Goal: Transaction & Acquisition: Purchase product/service

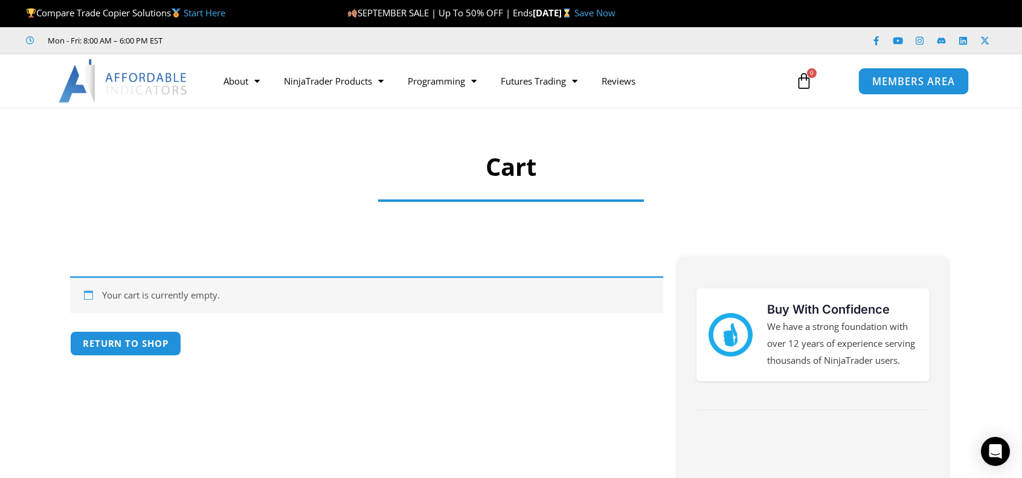
click at [918, 77] on span "MEMBERS AREA" at bounding box center [913, 81] width 83 height 10
click at [892, 89] on link "MEMBERS AREA" at bounding box center [913, 80] width 111 height 27
click at [892, 90] on link "MEMBERS AREA" at bounding box center [913, 80] width 111 height 27
click at [892, 92] on link "MEMBERS AREA" at bounding box center [913, 80] width 111 height 27
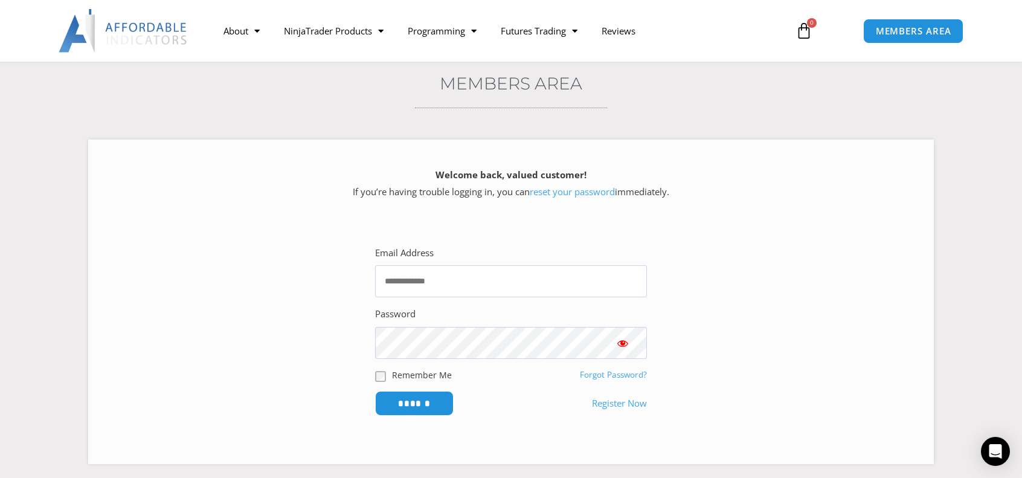
scroll to position [242, 0]
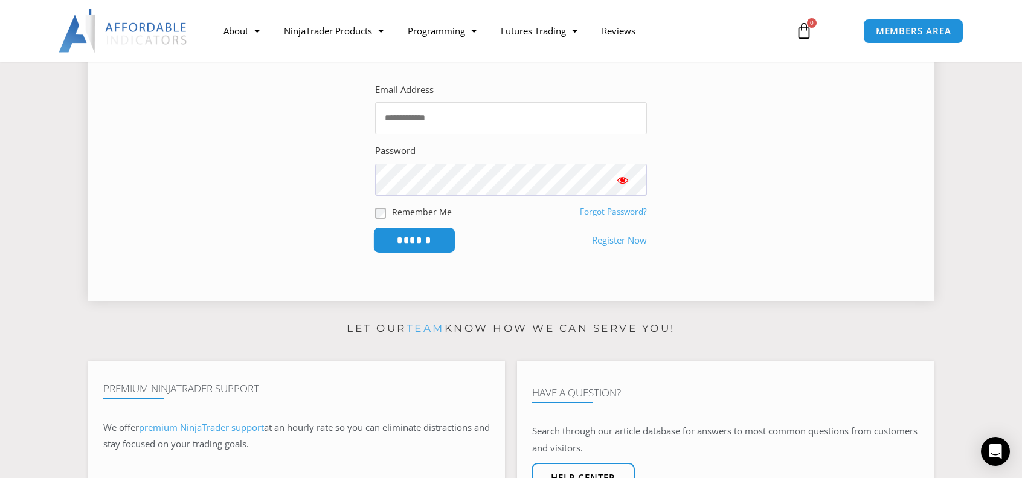
type input "**********"
click at [429, 242] on input "******" at bounding box center [414, 240] width 83 height 26
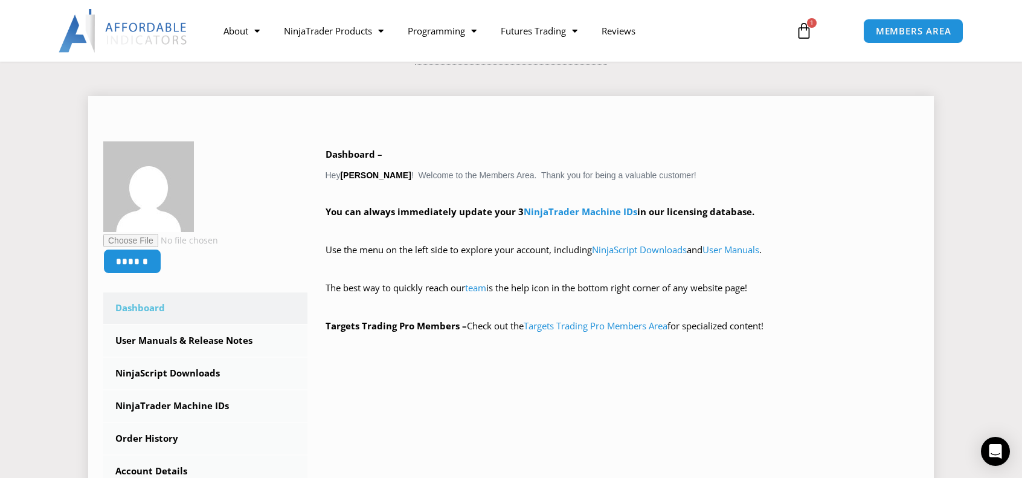
scroll to position [242, 0]
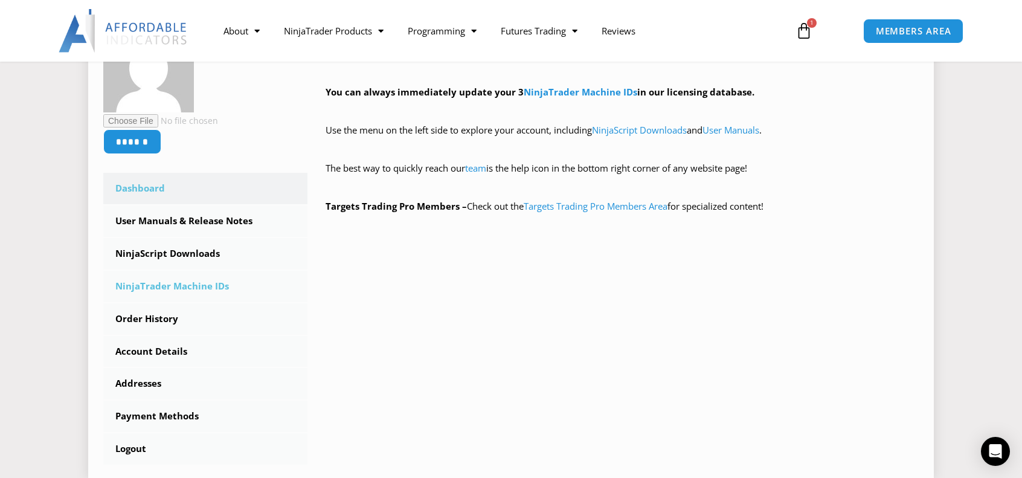
click at [164, 289] on link "NinjaTrader Machine IDs" at bounding box center [205, 286] width 204 height 31
click at [149, 319] on link "Order History" at bounding box center [205, 318] width 204 height 31
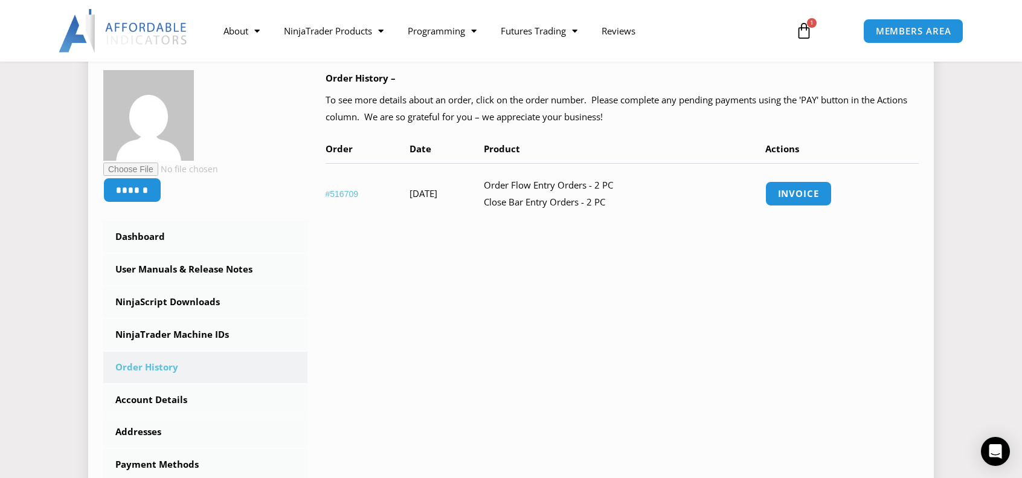
scroll to position [242, 0]
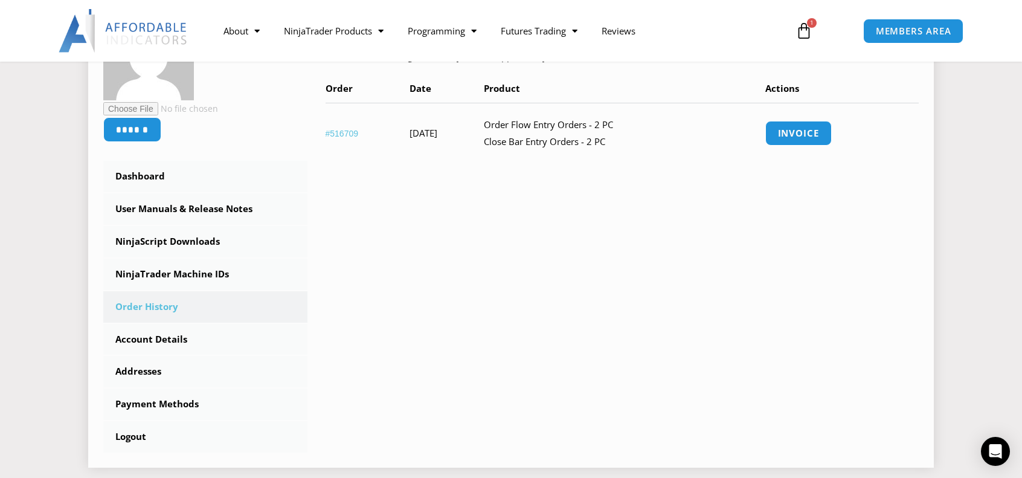
click at [347, 129] on link "#516709" at bounding box center [342, 134] width 33 height 10
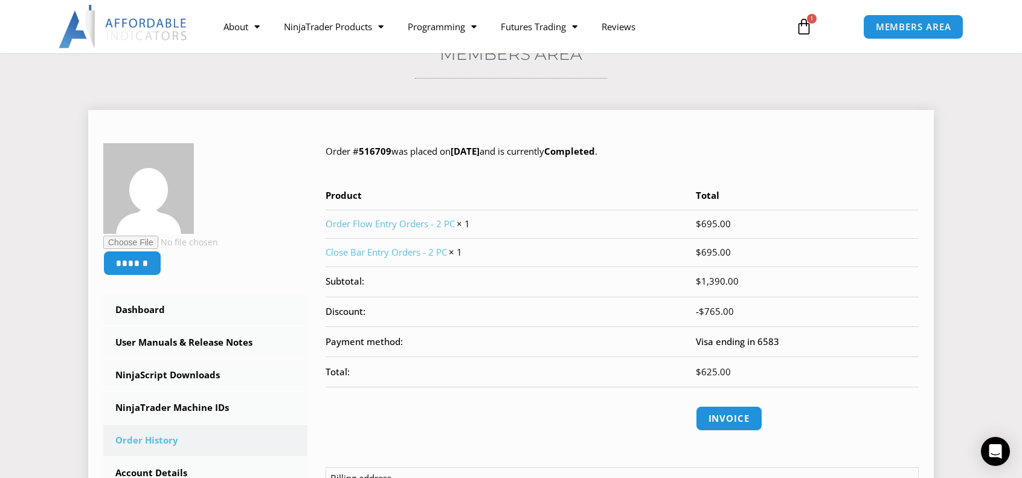
scroll to position [121, 0]
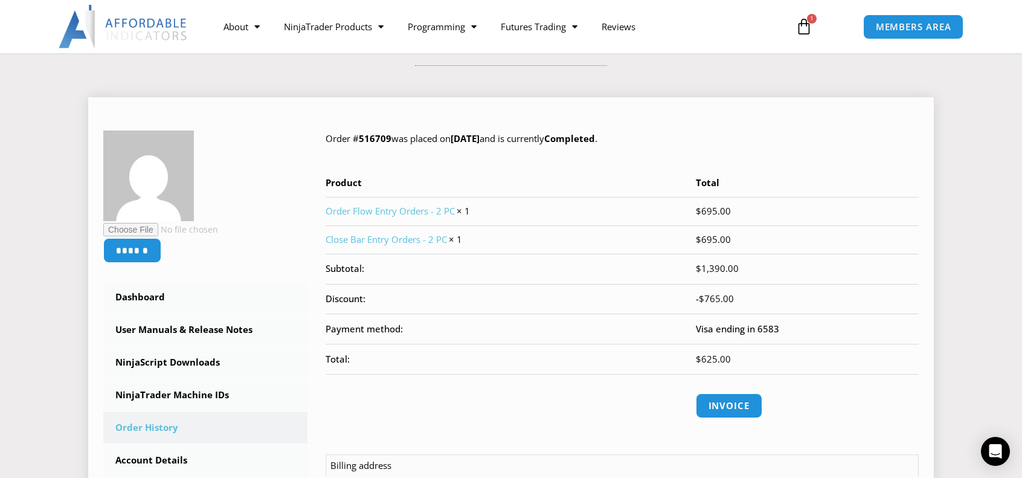
click at [396, 211] on link "Order Flow Entry Orders - 2 PC" at bounding box center [390, 211] width 129 height 12
click at [396, 210] on link "Order Flow Entry Orders - 2 PC" at bounding box center [390, 211] width 129 height 12
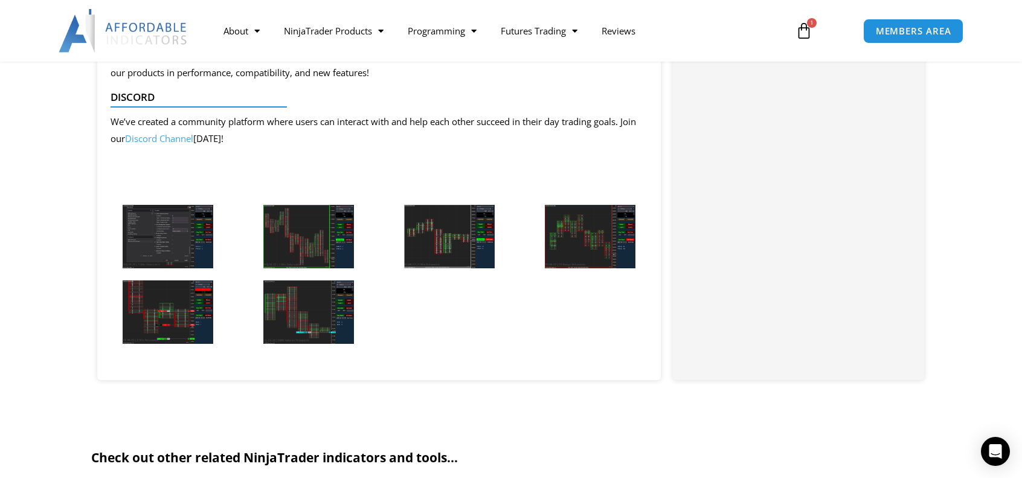
scroll to position [1148, 0]
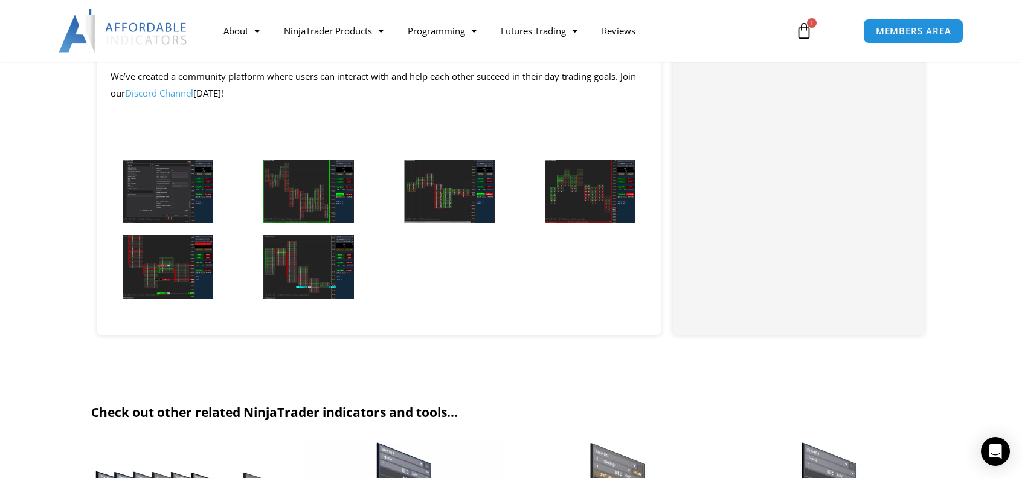
click at [301, 276] on img at bounding box center [308, 266] width 91 height 63
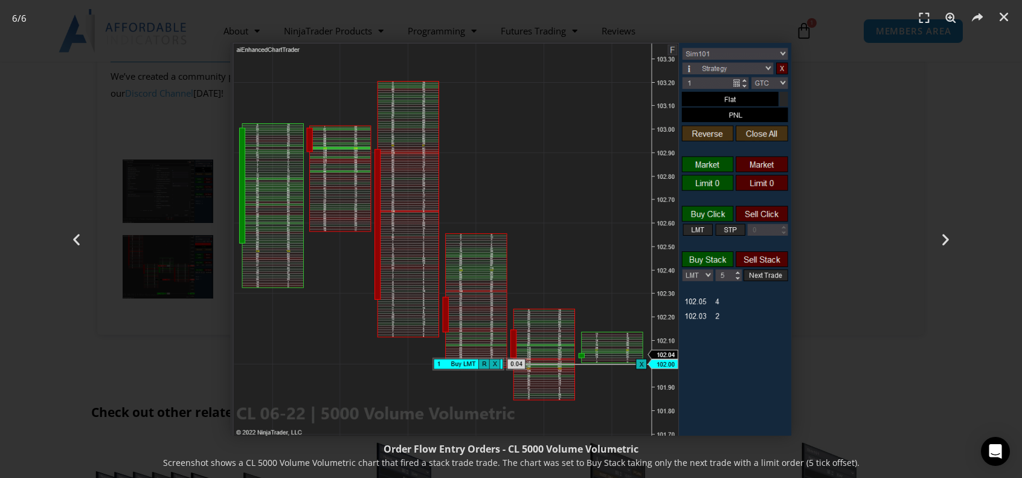
click at [206, 212] on div "6 / 6" at bounding box center [511, 238] width 938 height 393
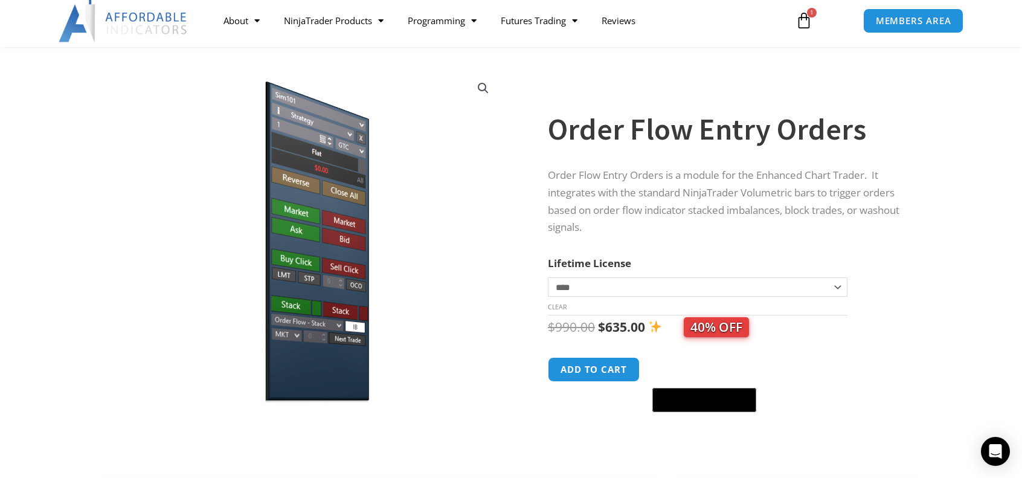
scroll to position [0, 0]
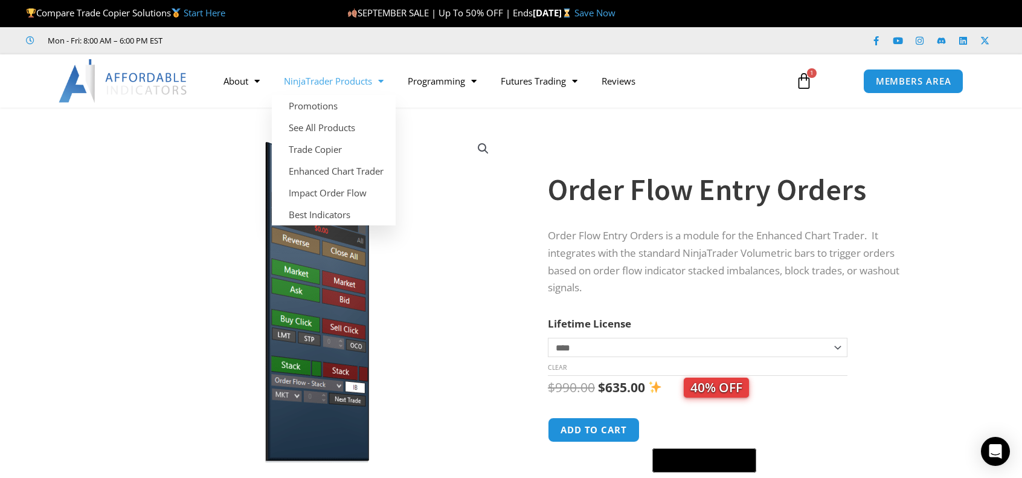
click at [343, 82] on link "NinjaTrader Products" at bounding box center [334, 81] width 124 height 28
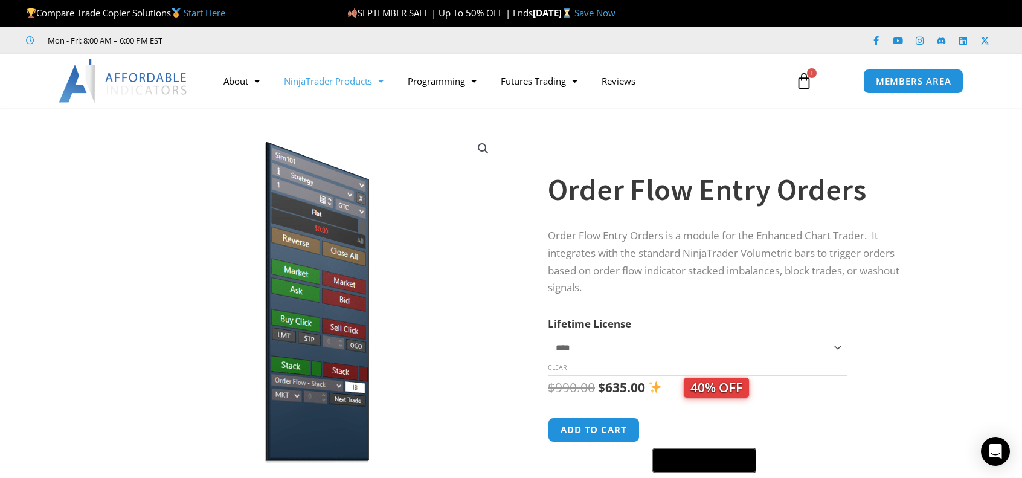
click at [343, 82] on link "NinjaTrader Products" at bounding box center [334, 81] width 124 height 28
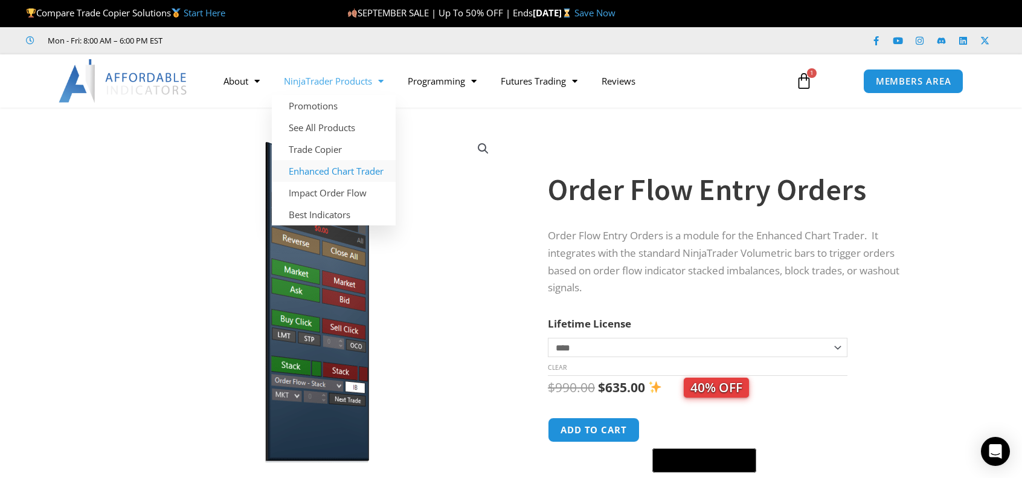
click at [333, 169] on link "Enhanced Chart Trader" at bounding box center [334, 171] width 124 height 22
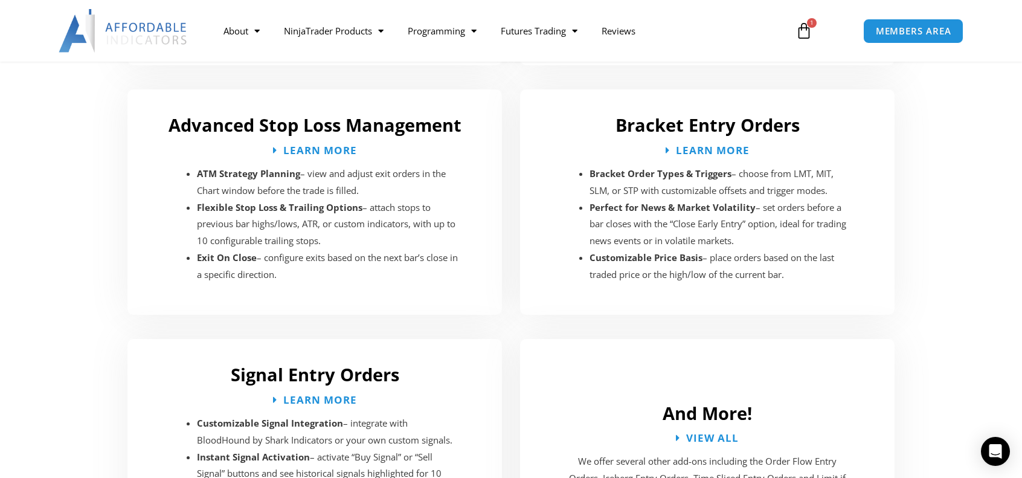
scroll to position [2054, 0]
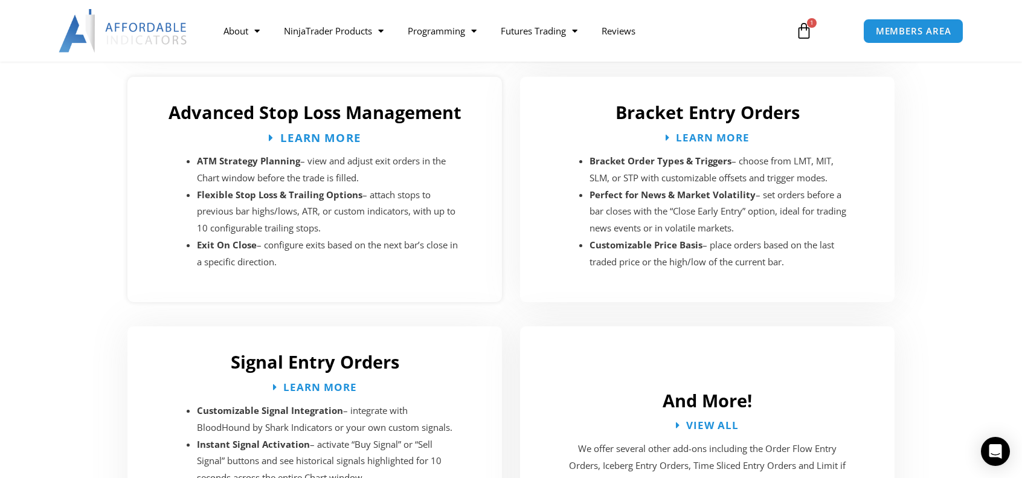
click at [307, 132] on span "Learn More" at bounding box center [320, 137] width 81 height 11
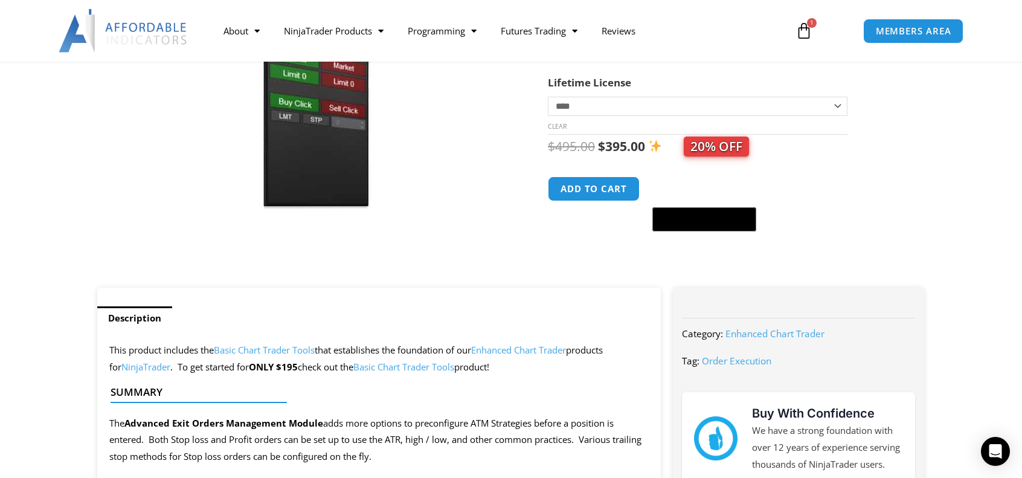
scroll to position [242, 0]
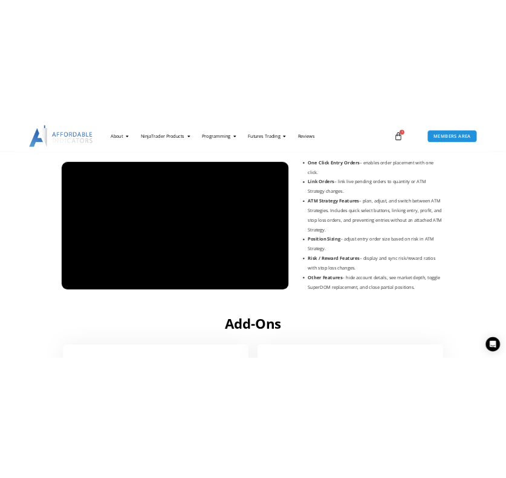
scroll to position [1387, 0]
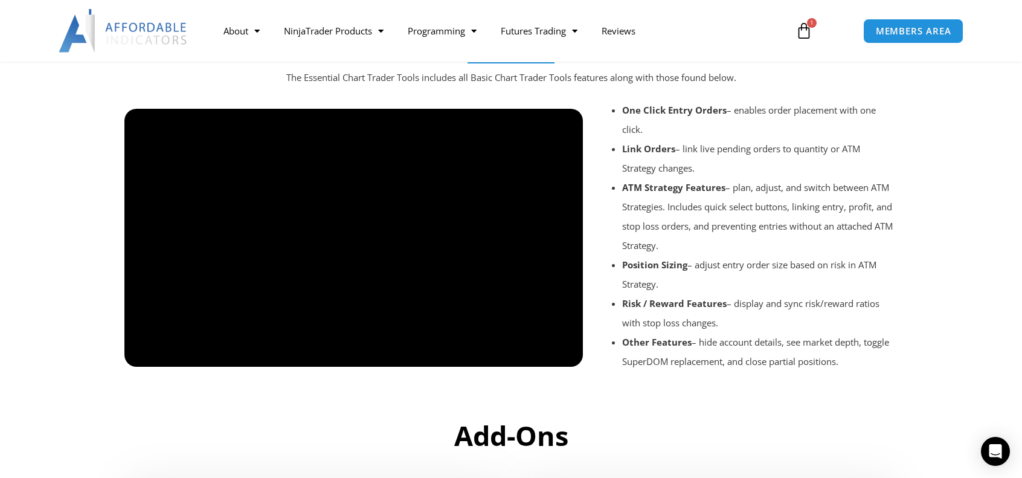
click at [561, 353] on div at bounding box center [353, 377] width 459 height 57
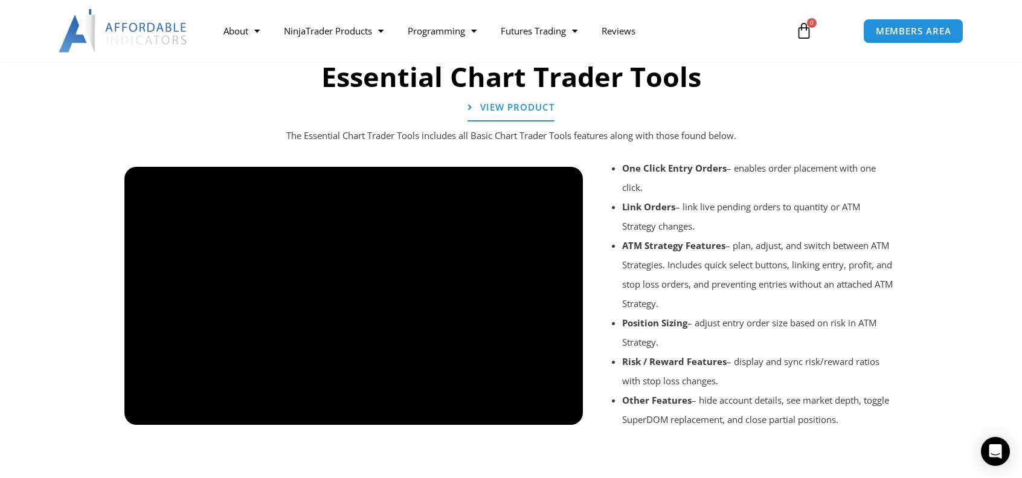
scroll to position [1330, 0]
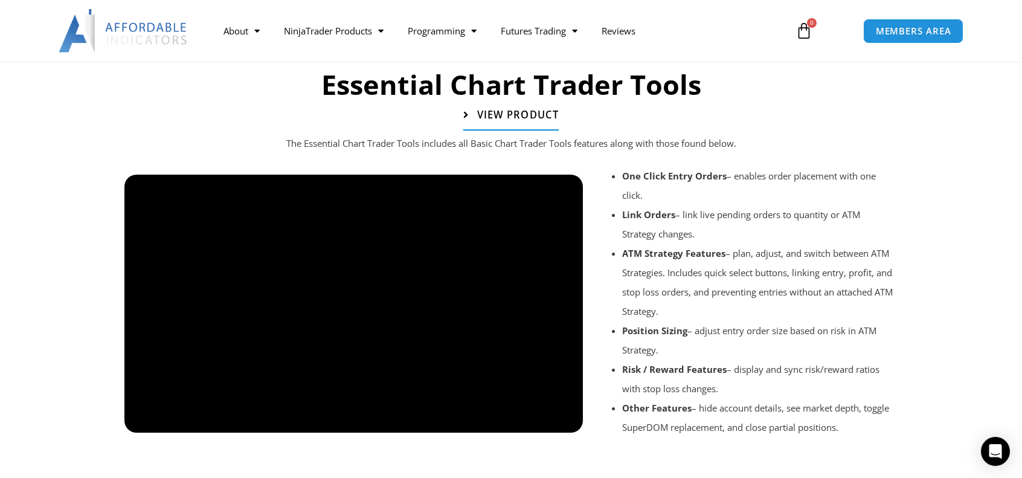
click at [524, 118] on span "View Product" at bounding box center [518, 115] width 82 height 10
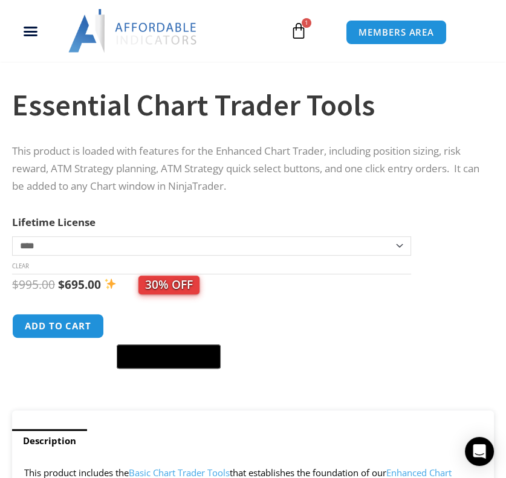
scroll to position [544, 0]
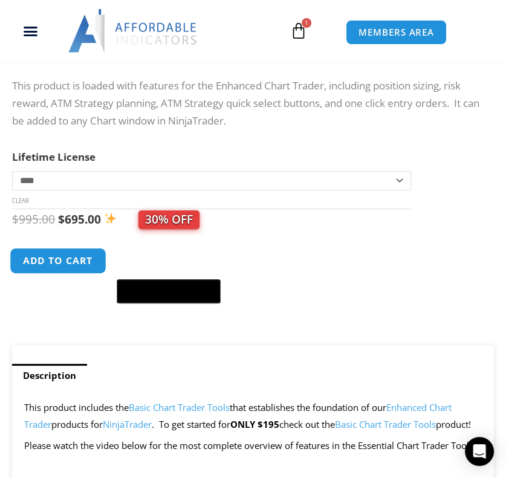
click at [56, 265] on button "Add to cart" at bounding box center [58, 261] width 97 height 26
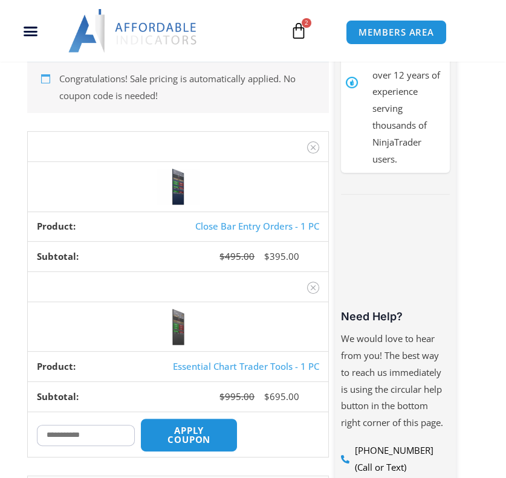
scroll to position [308, 0]
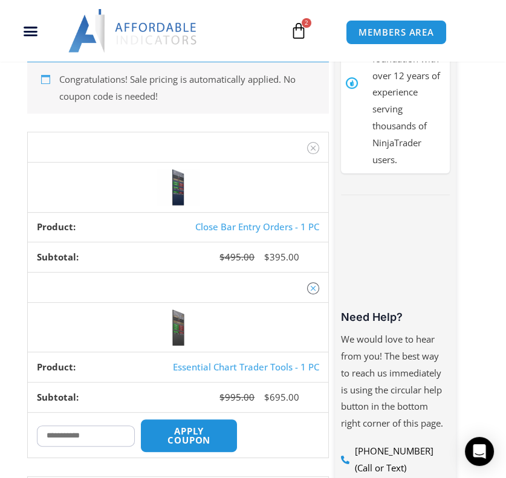
click at [312, 288] on icon "Remove Essential Chart Trader Tools - 1 PC from cart" at bounding box center [313, 288] width 8 height 8
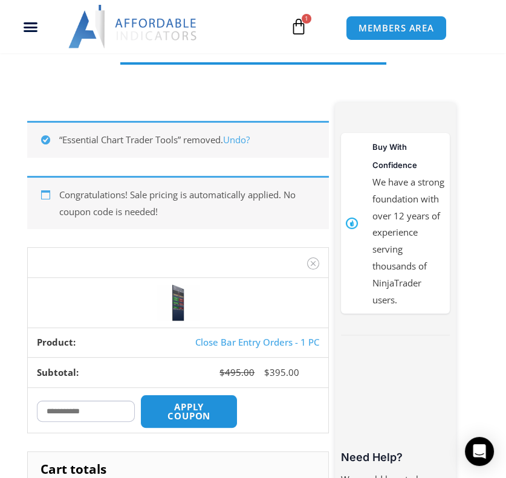
scroll to position [167, 0]
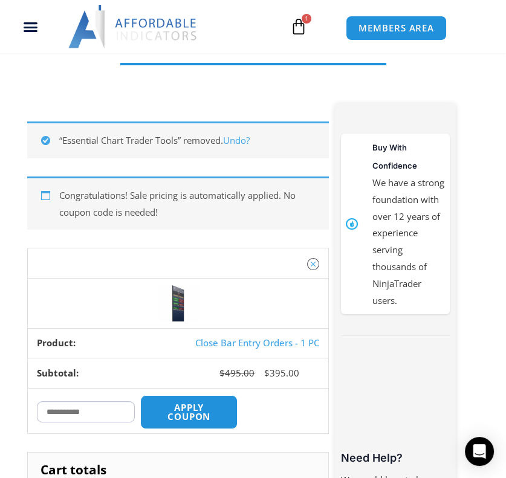
click at [314, 264] on icon "Remove Close Bar Entry Orders - 1 PC from cart" at bounding box center [313, 264] width 8 height 8
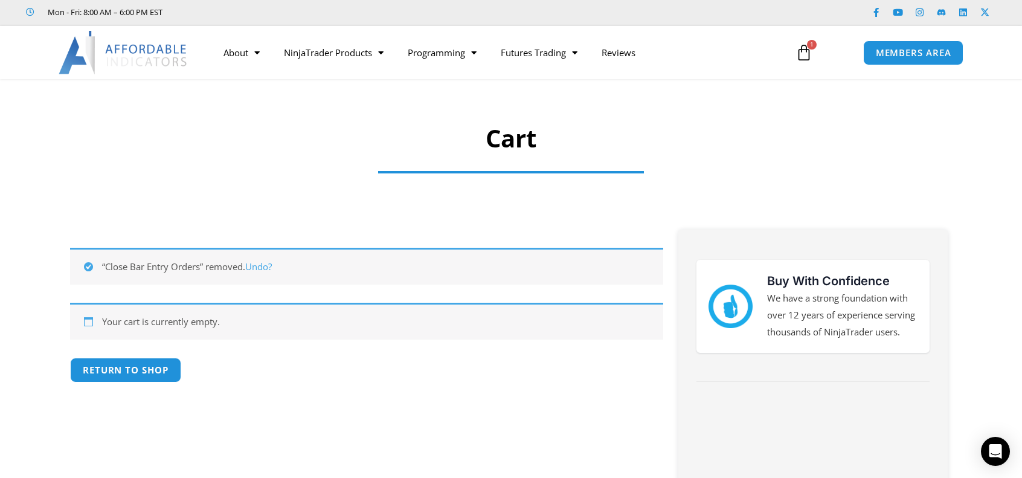
scroll to position [0, 0]
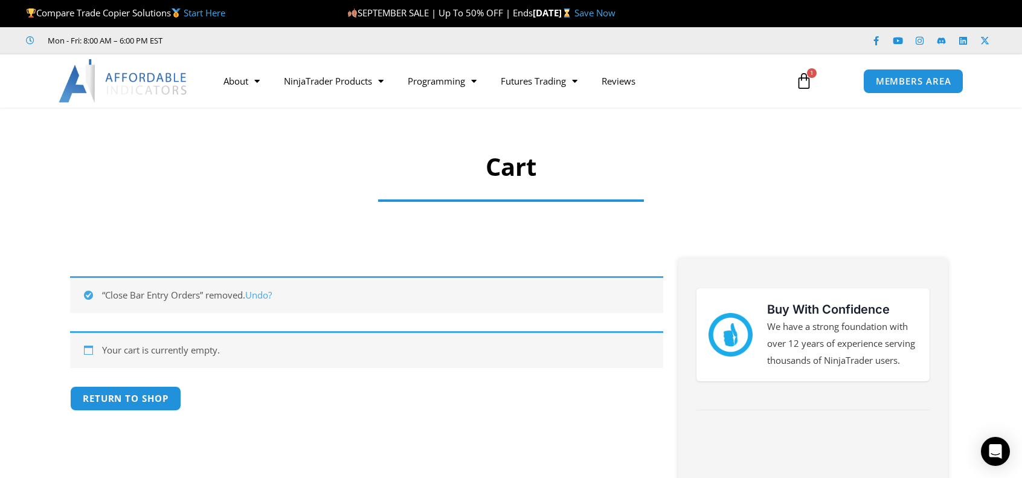
click at [294, 147] on div at bounding box center [511, 149] width 1022 height 70
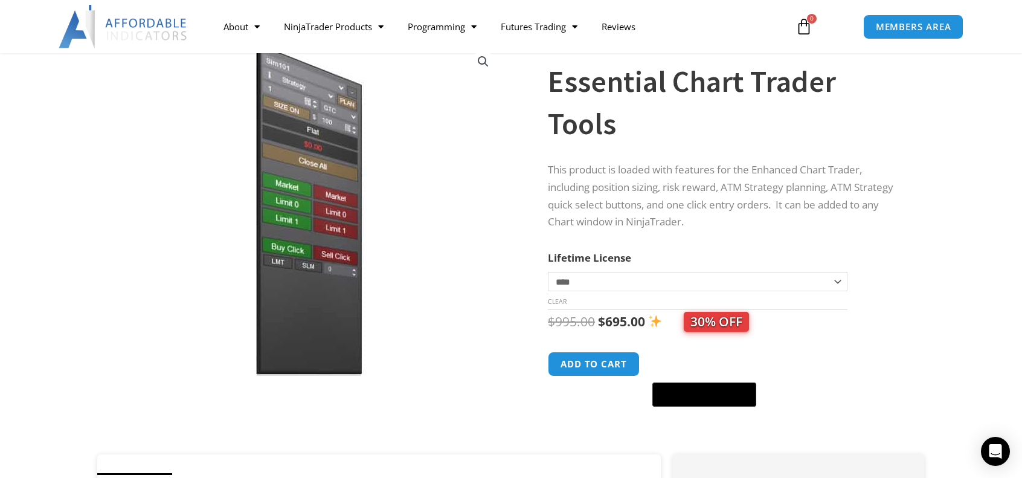
scroll to position [121, 0]
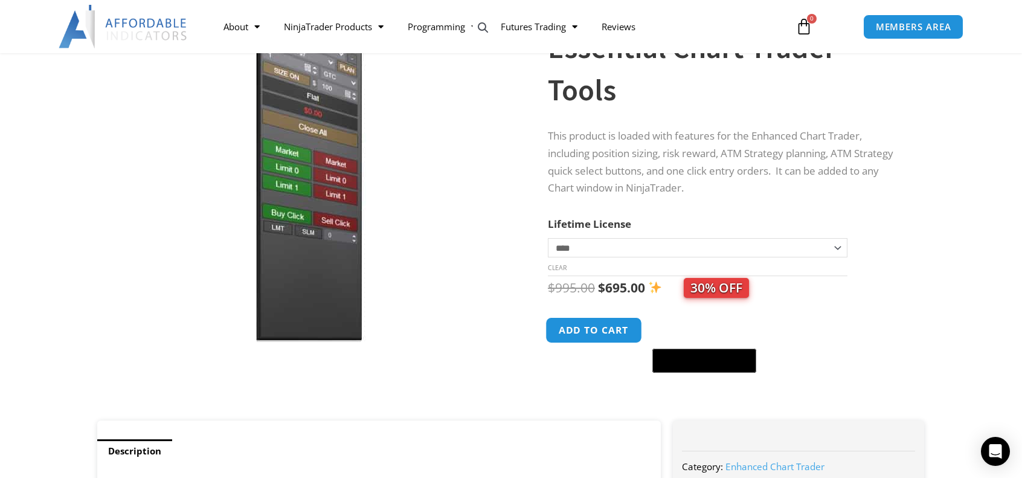
click at [595, 327] on button "Add to cart" at bounding box center [594, 330] width 97 height 26
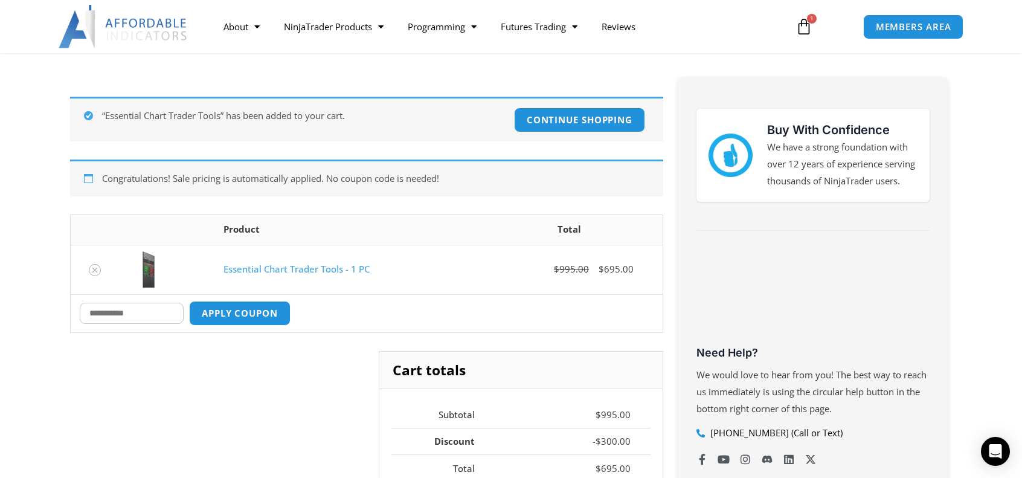
scroll to position [181, 0]
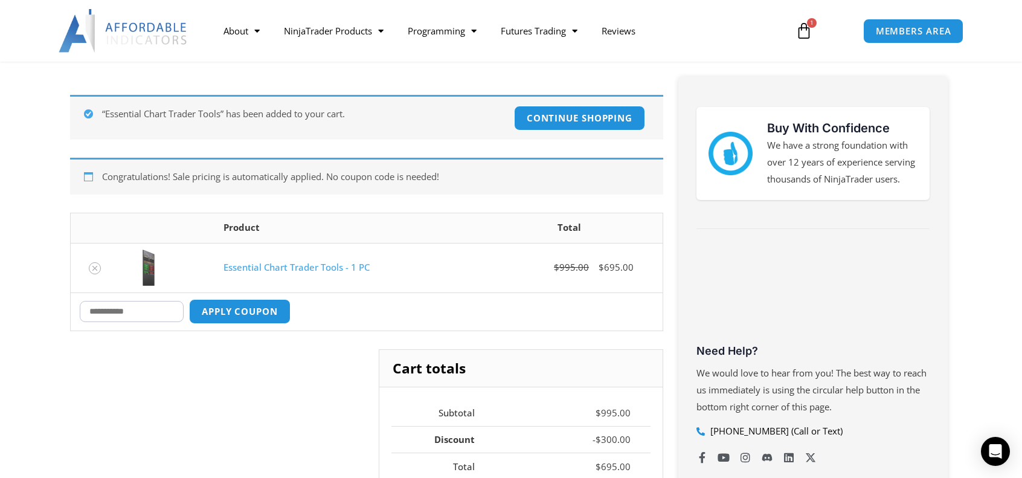
click at [118, 309] on input "Coupon:" at bounding box center [132, 311] width 104 height 21
type input "***"
click at [259, 307] on button "Apply coupon" at bounding box center [240, 311] width 106 height 26
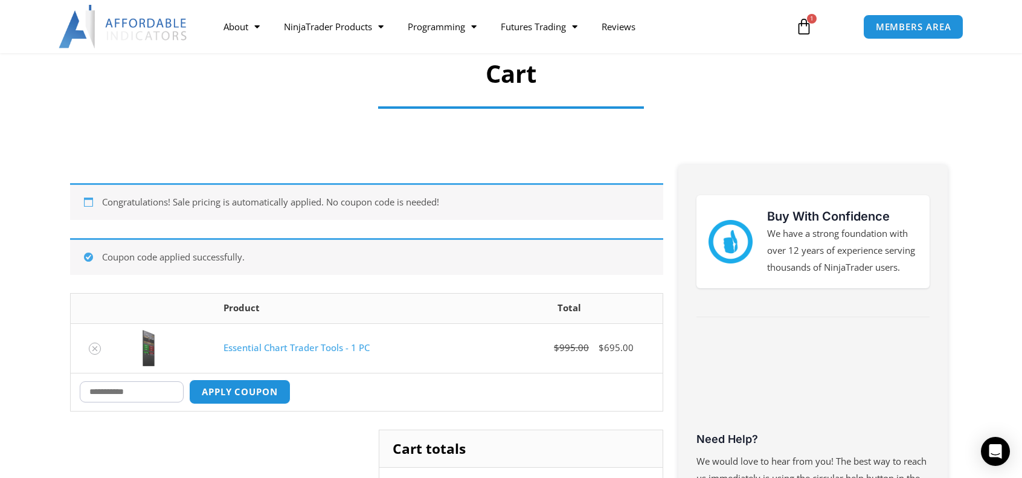
scroll to position [89, 0]
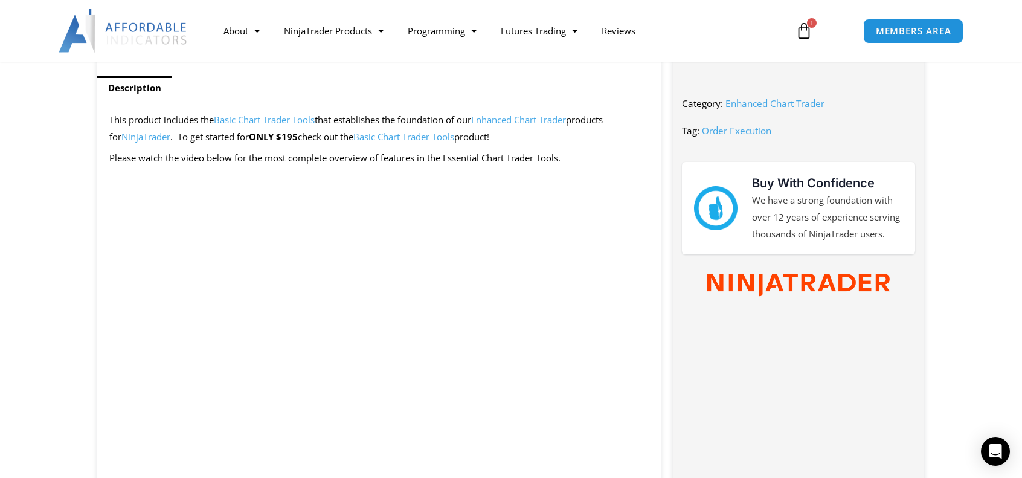
scroll to position [483, 0]
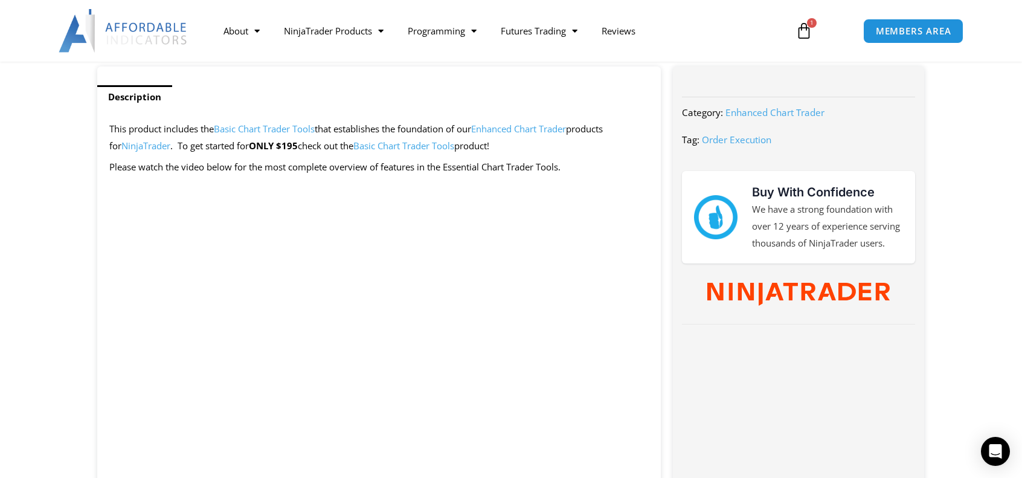
click at [395, 144] on link "Basic Chart Trader Tools" at bounding box center [403, 146] width 101 height 12
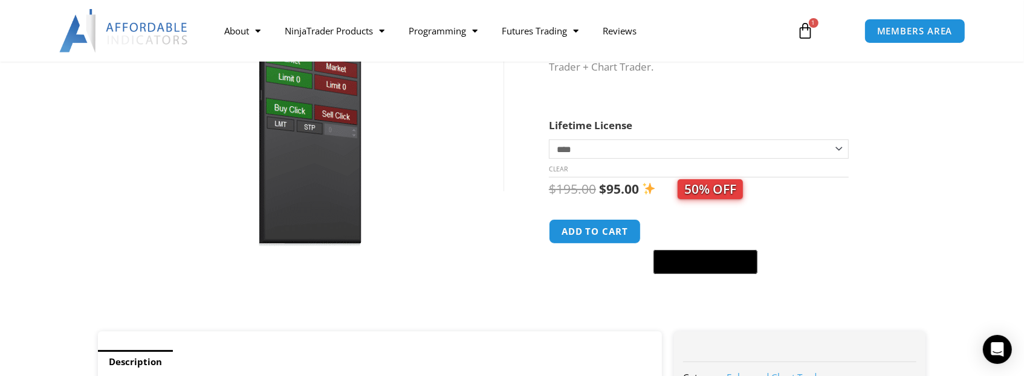
scroll to position [242, 0]
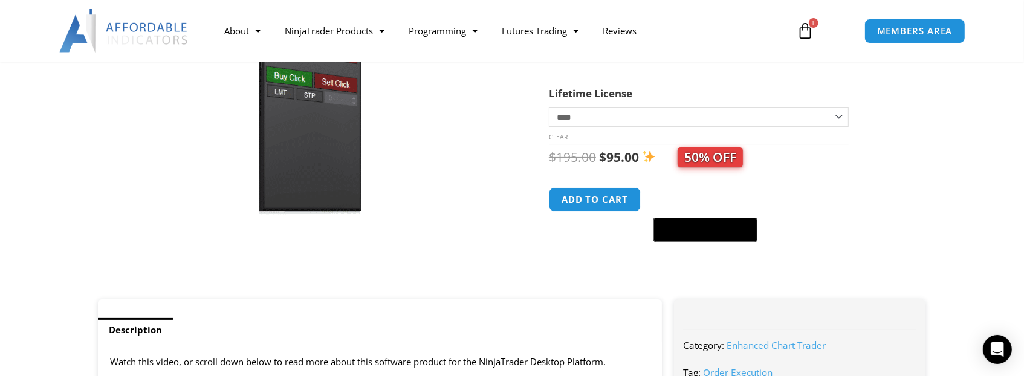
click at [579, 117] on select "**********" at bounding box center [699, 117] width 300 height 19
click at [476, 125] on img at bounding box center [309, 54] width 389 height 334
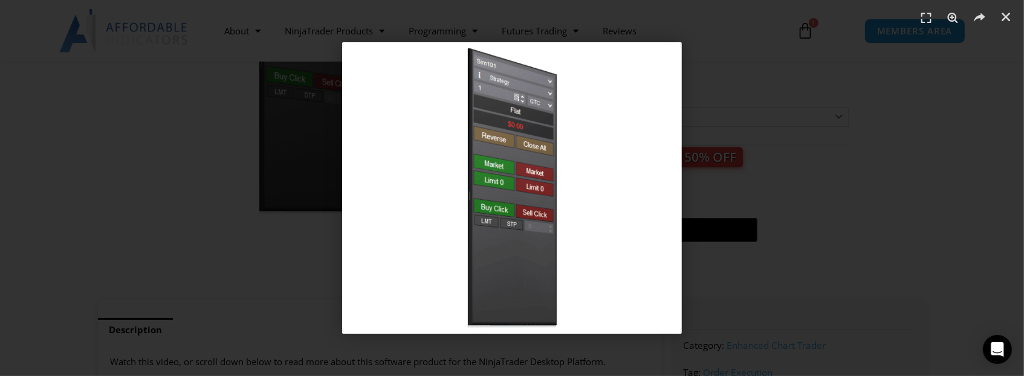
click at [944, 148] on div "1 / 1" at bounding box center [511, 188] width 939 height 292
